Goal: Book appointment/travel/reservation

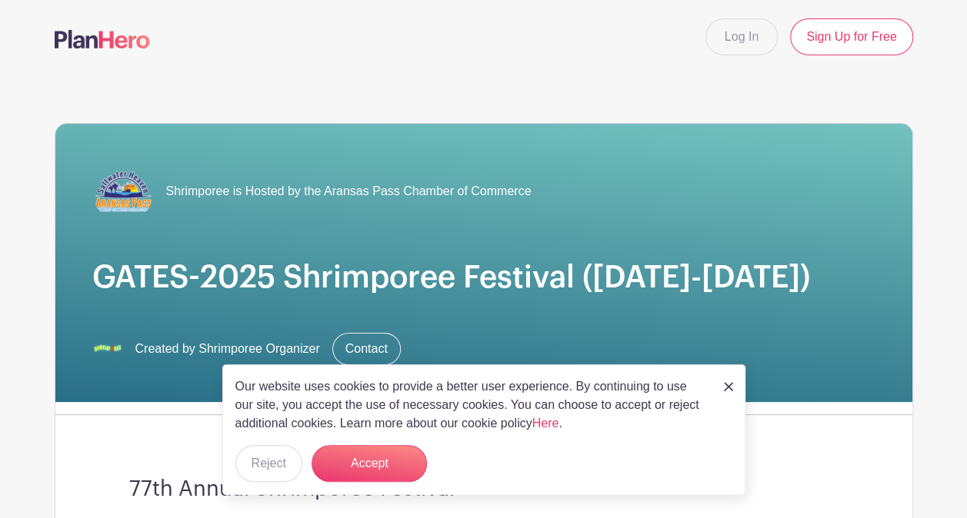
scroll to position [11, 0]
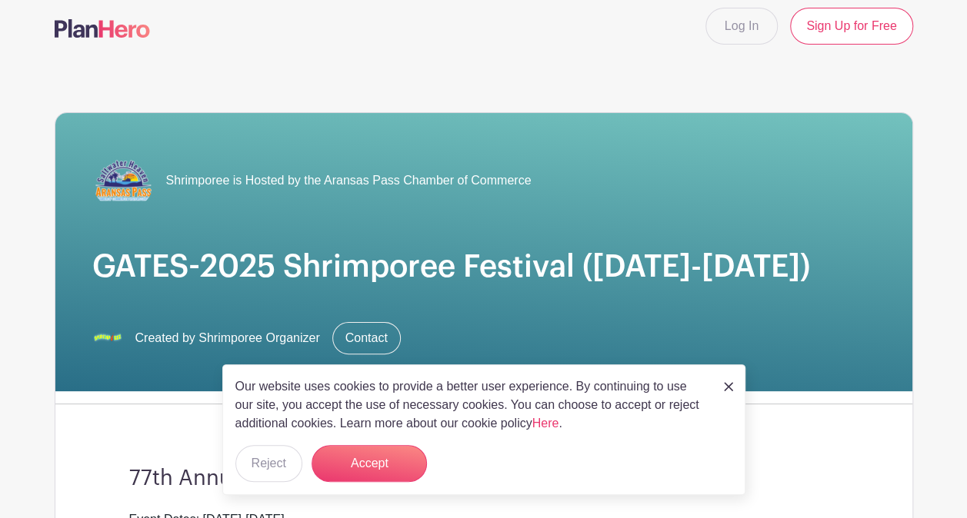
click at [735, 387] on div "Our website uses cookies to provide a better user experience. By continuing to …" at bounding box center [483, 430] width 523 height 131
click at [729, 387] on img at bounding box center [728, 386] width 9 height 9
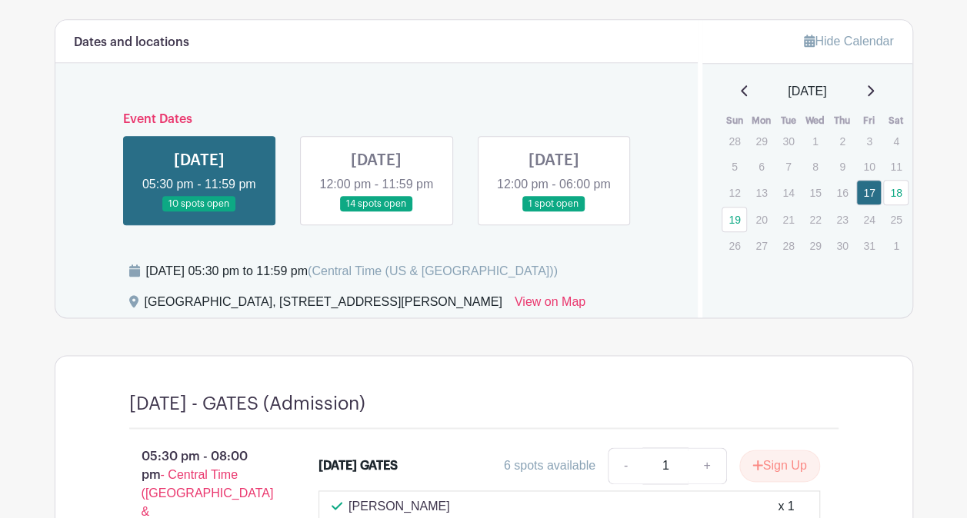
scroll to position [801, 0]
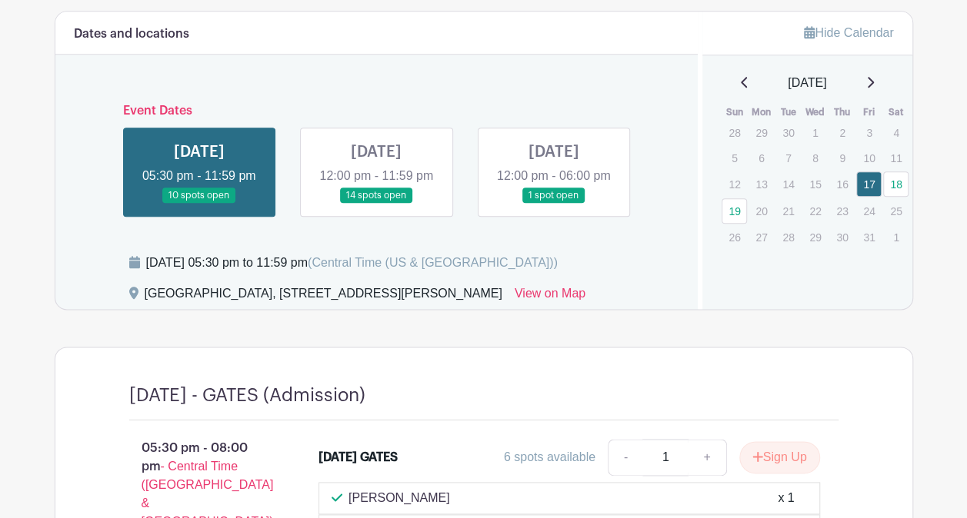
click at [199, 204] on link at bounding box center [199, 204] width 0 height 0
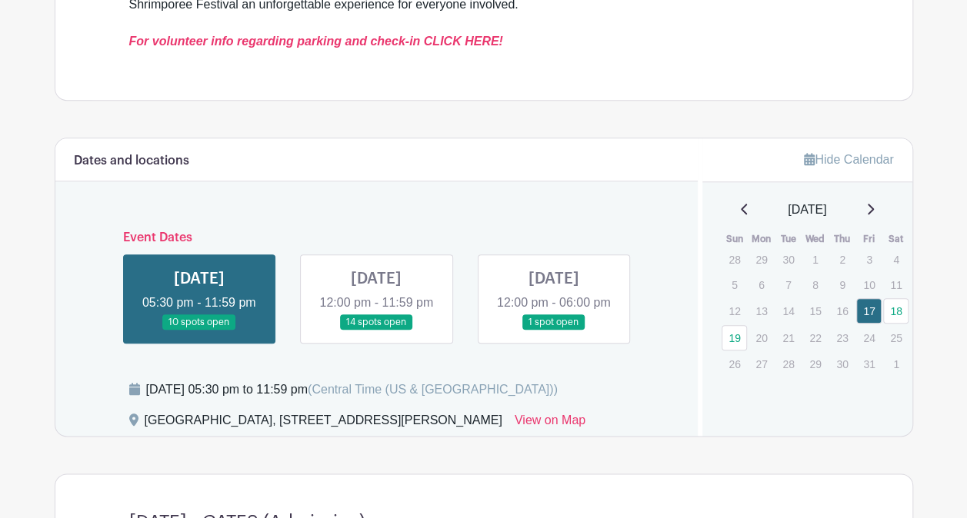
scroll to position [679, 0]
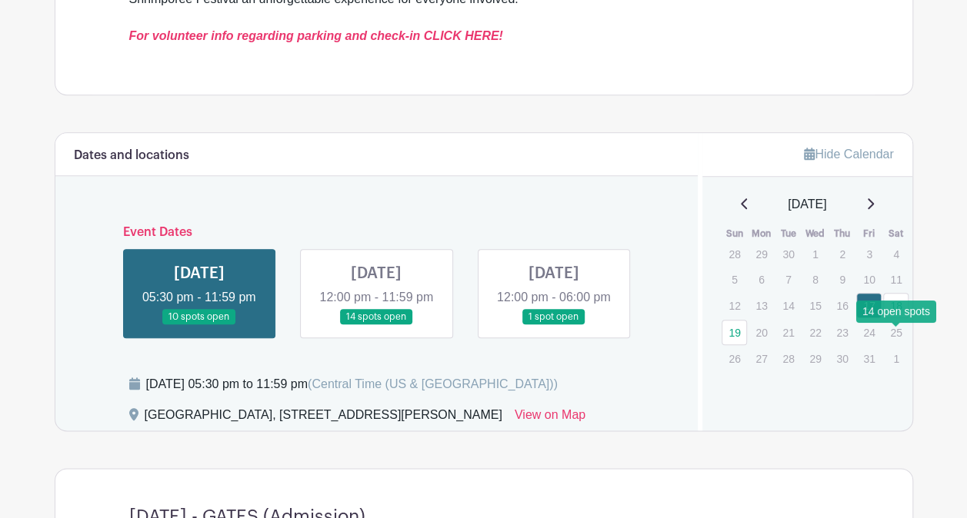
click at [892, 318] on link "18" at bounding box center [895, 305] width 25 height 25
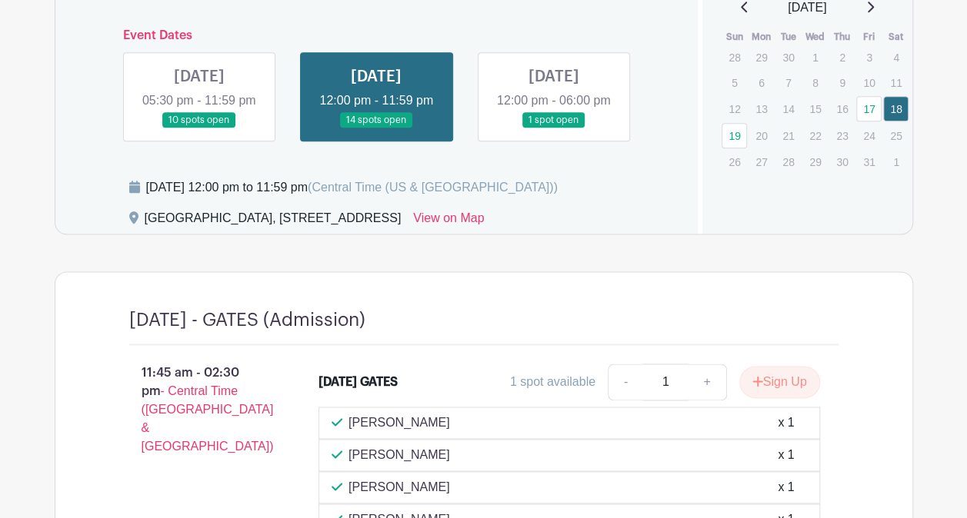
scroll to position [825, 0]
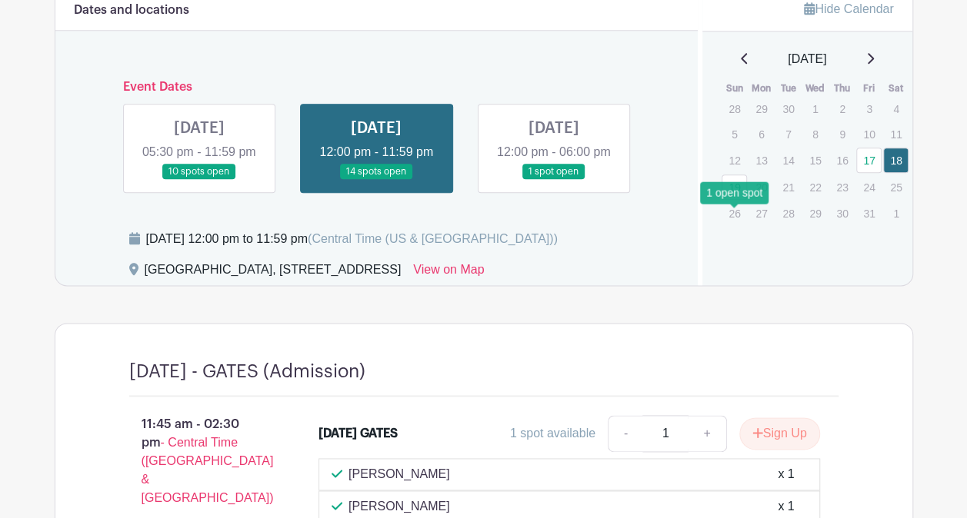
click at [739, 200] on link "19" at bounding box center [734, 187] width 25 height 25
